Goal: Navigation & Orientation: Find specific page/section

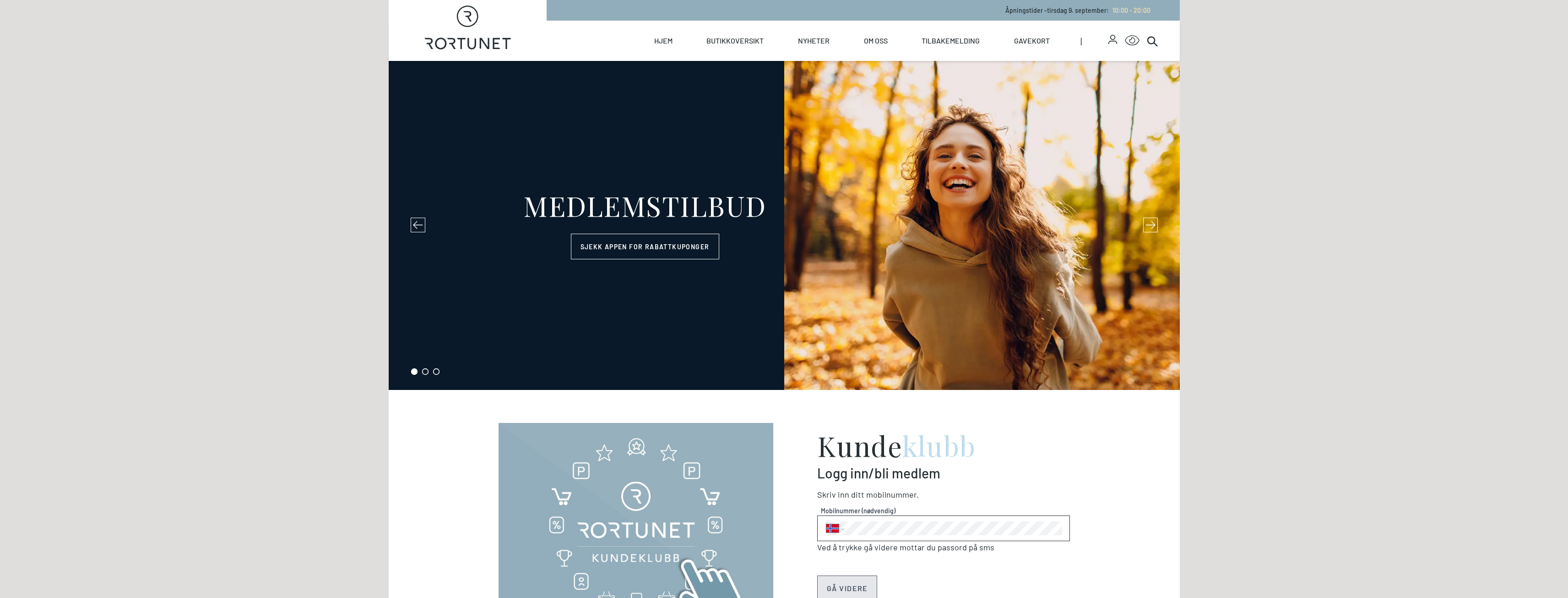
select select "NO"
click at [732, 73] on link "Butikker" at bounding box center [748, 73] width 91 height 26
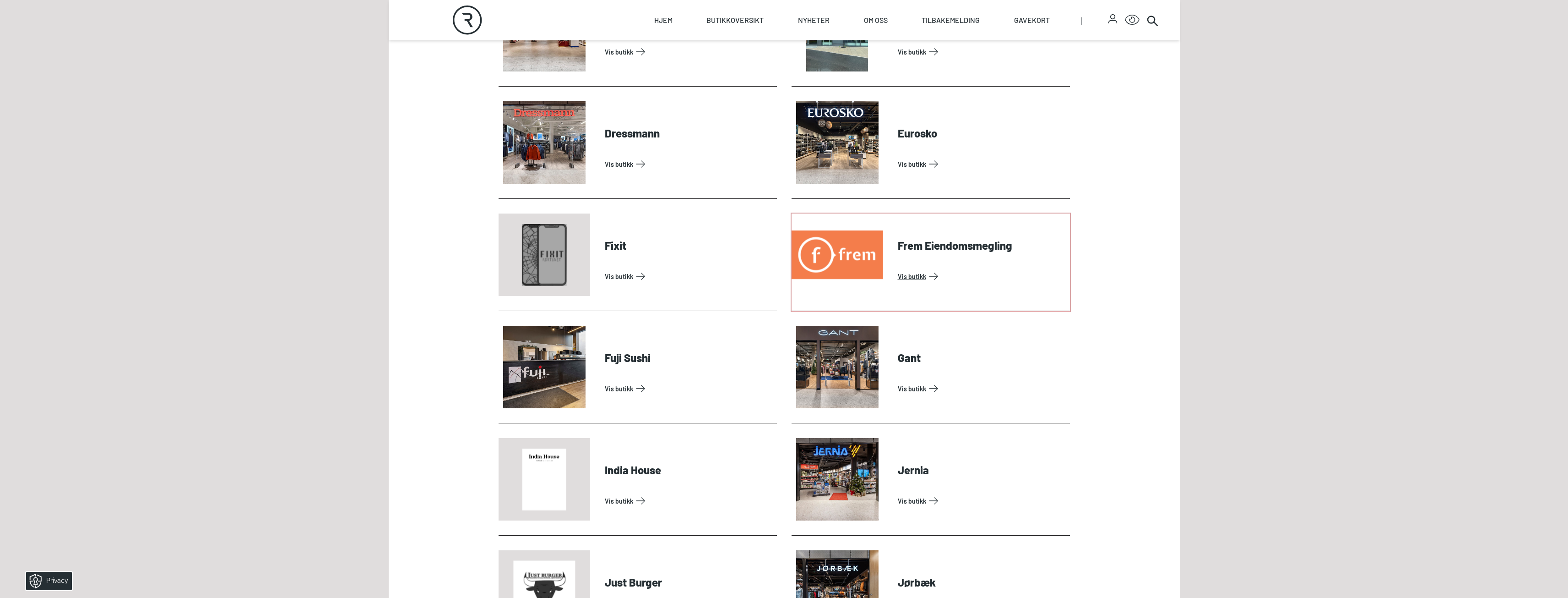
click at [898, 269] on link "Vis butikk" at bounding box center [982, 276] width 168 height 15
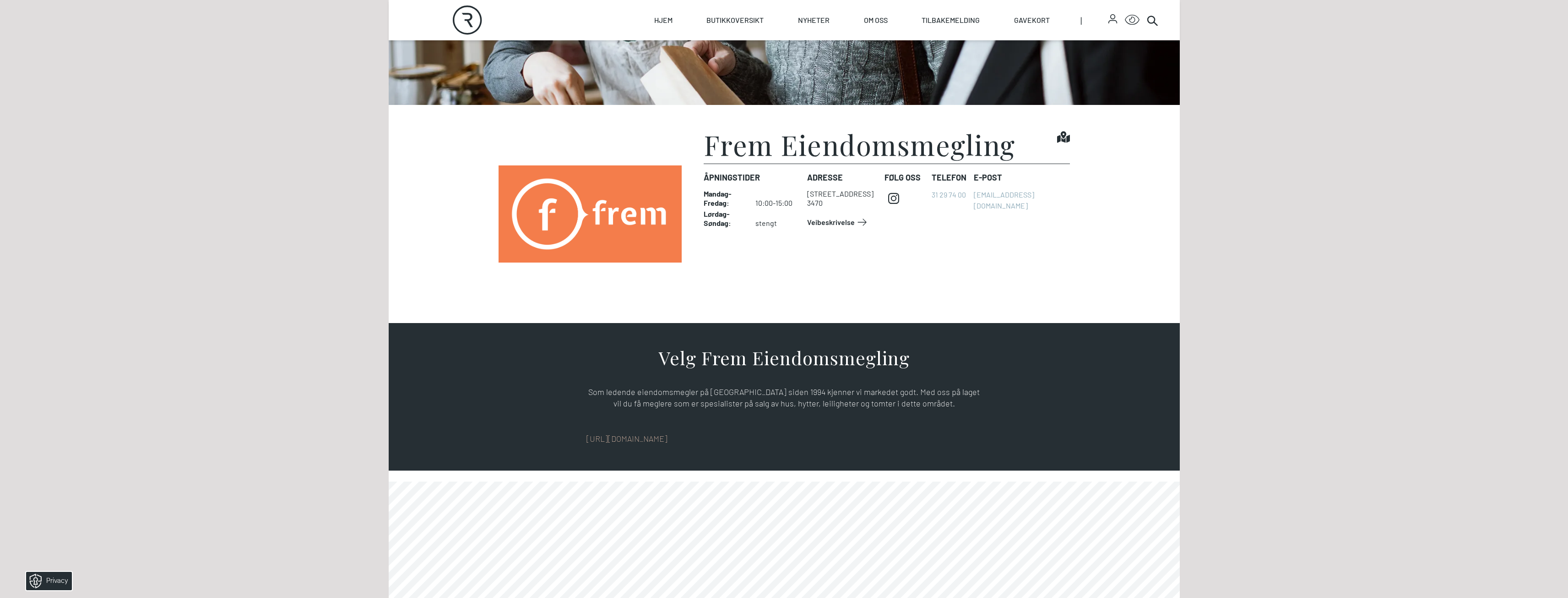
scroll to position [275, 0]
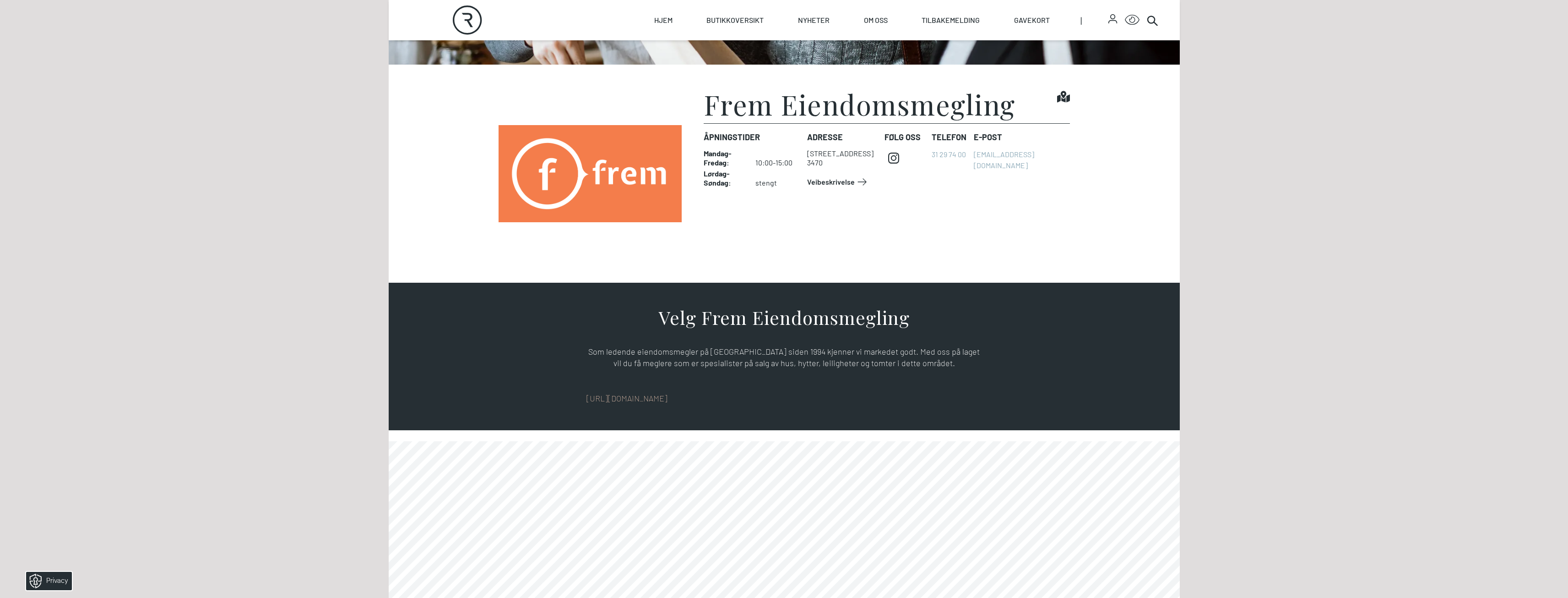
click at [740, 396] on div "[URL][DOMAIN_NAME]" at bounding box center [784, 398] width 395 height 13
drag, startPoint x: 709, startPoint y: 398, endPoint x: 582, endPoint y: 401, distance: 127.0
click at [582, 401] on div "Velg Frem Eiendomsmegling Som ledende eiendomsmegler på [GEOGRAPHIC_DATA] siden…" at bounding box center [784, 357] width 572 height 96
copy link "[URL][DOMAIN_NAME]"
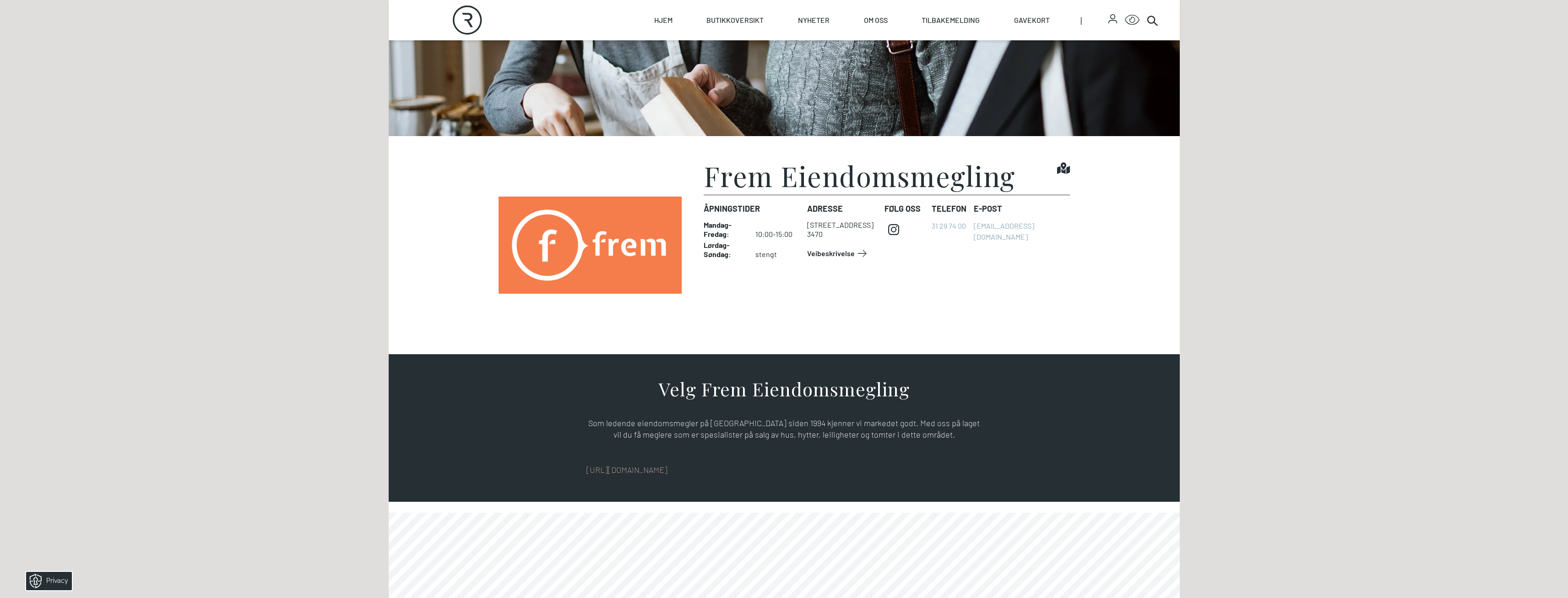
scroll to position [0, 0]
